Goal: Transaction & Acquisition: Purchase product/service

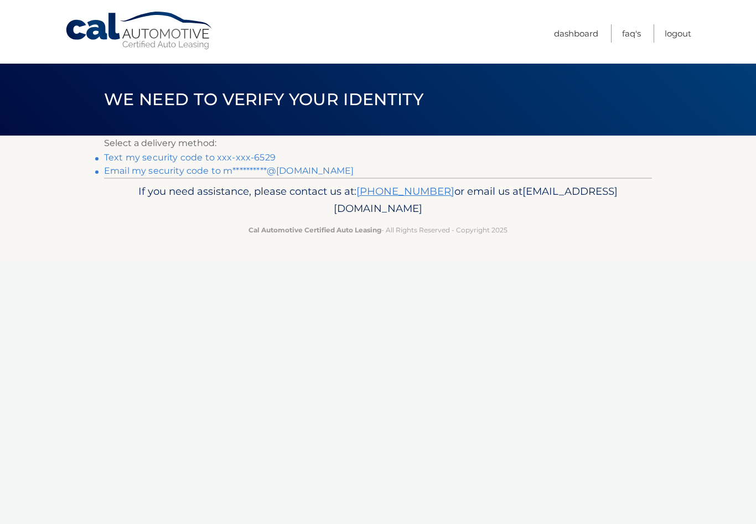
click at [169, 157] on link "Text my security code to xxx-xxx-6529" at bounding box center [189, 157] width 171 height 11
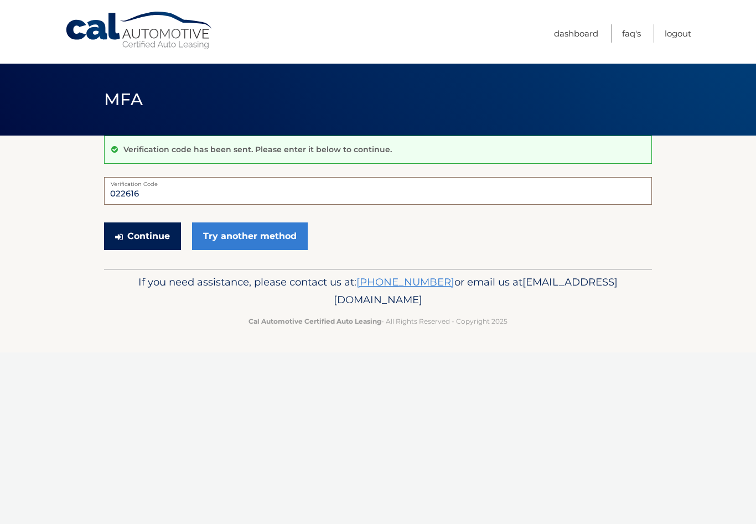
type input "022616"
click at [161, 237] on button "Continue" at bounding box center [142, 236] width 77 height 28
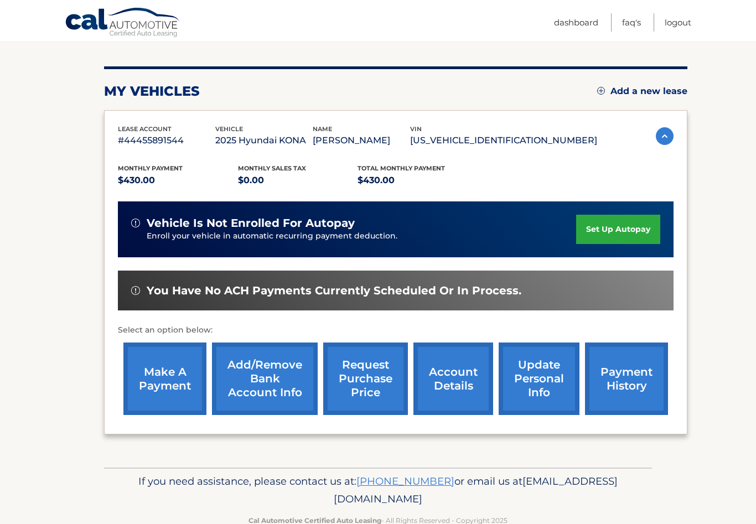
scroll to position [126, 0]
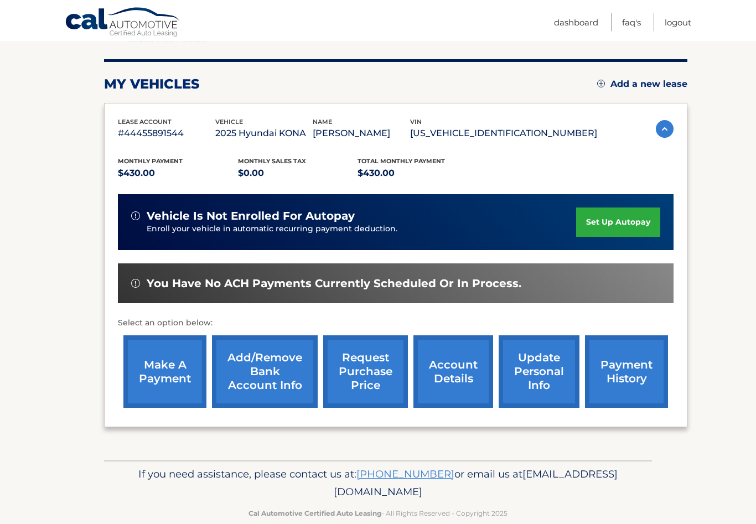
click at [172, 379] on link "make a payment" at bounding box center [164, 372] width 83 height 72
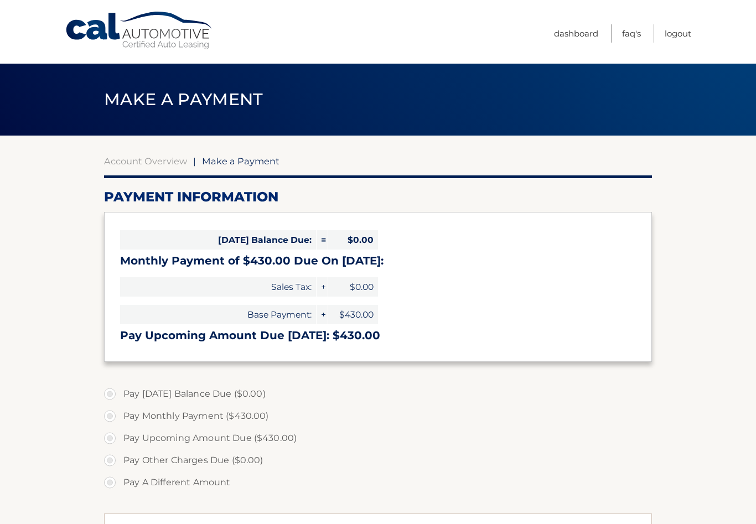
select select "ZDUxMjQ5MjAtMjBmNy00NjI2LWE1NjYtOTM5YzNkNDViOGU5"
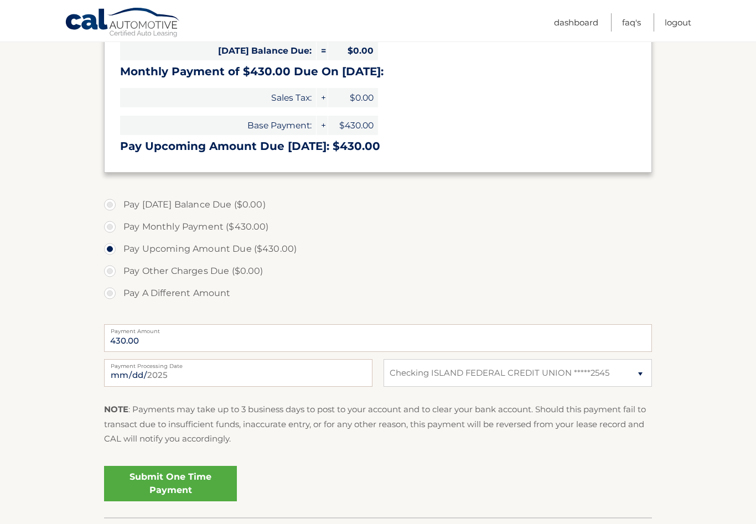
scroll to position [194, 0]
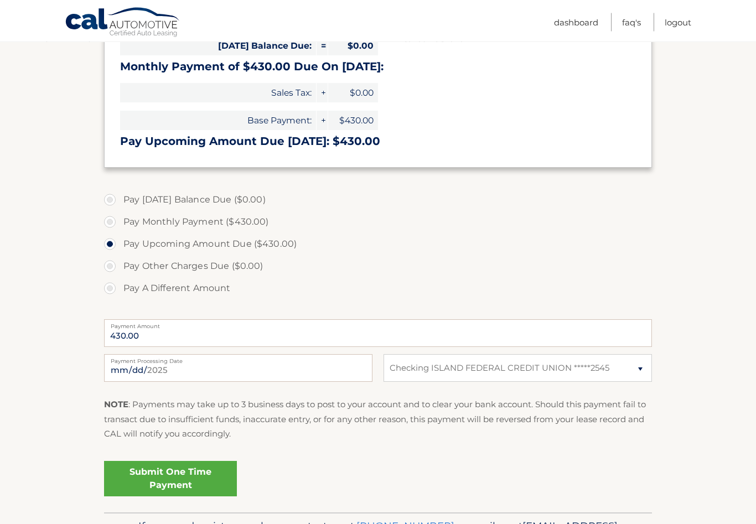
click at [191, 479] on link "Submit One Time Payment" at bounding box center [170, 478] width 133 height 35
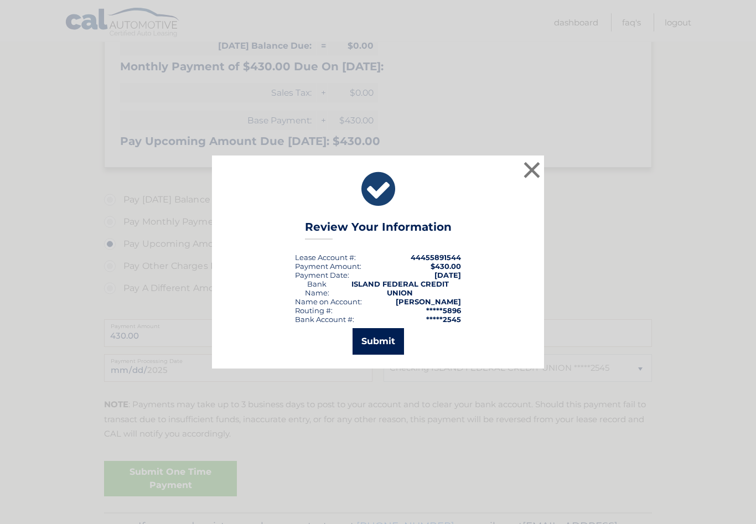
click at [386, 351] on button "Submit" at bounding box center [377, 341] width 51 height 27
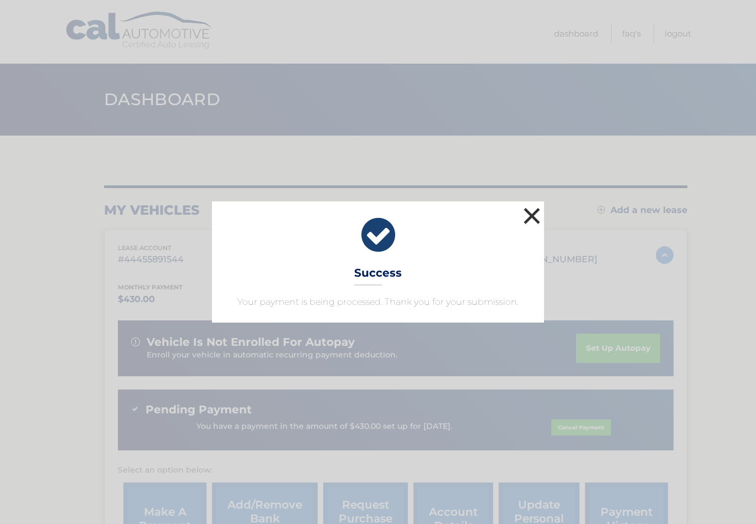
click at [533, 220] on button "×" at bounding box center [532, 216] width 22 height 22
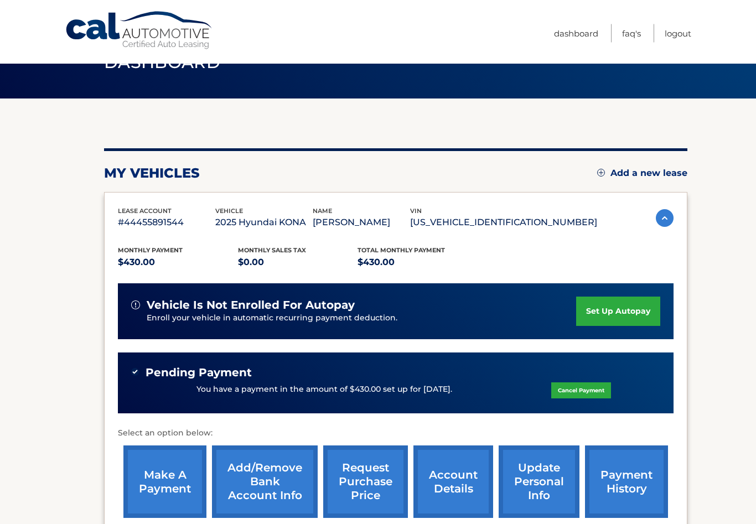
scroll to position [37, 0]
click at [681, 35] on link "Logout" at bounding box center [677, 33] width 27 height 18
